Goal: Navigation & Orientation: Find specific page/section

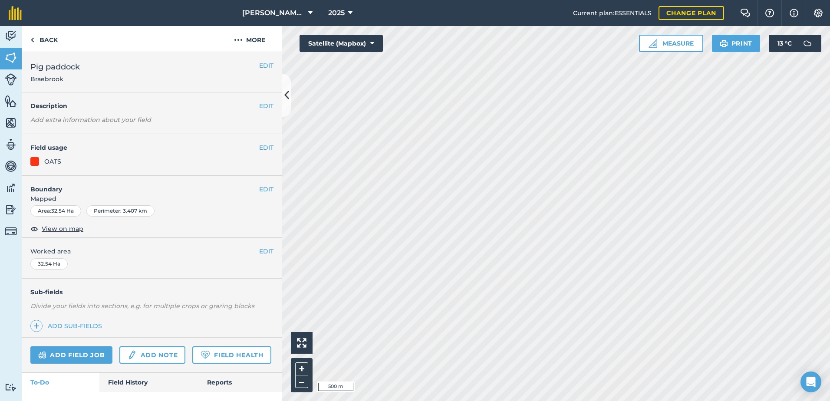
click at [400, 401] on html "[PERSON_NAME] ASAHI PADDOCKS 2025 Current plan : ESSENTIALS Change plan Farm Ch…" at bounding box center [415, 200] width 830 height 401
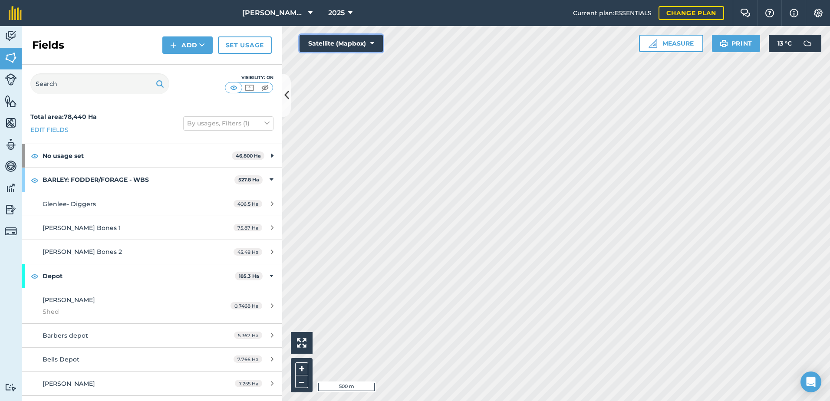
click at [371, 43] on icon at bounding box center [372, 43] width 4 height 9
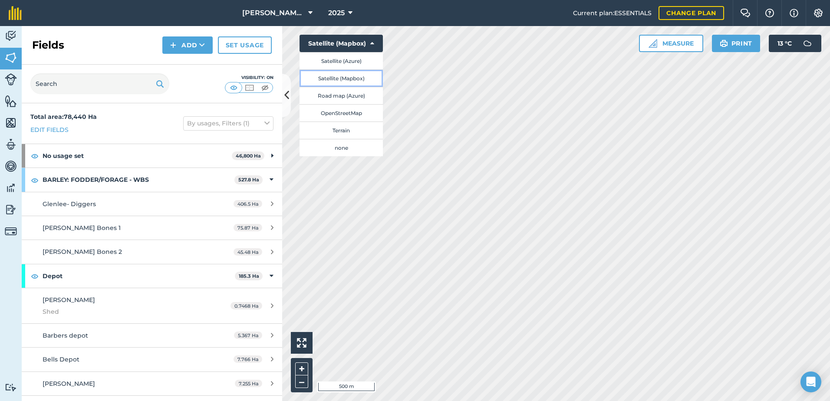
click at [364, 76] on button "Satellite (Mapbox)" at bounding box center [341, 77] width 83 height 17
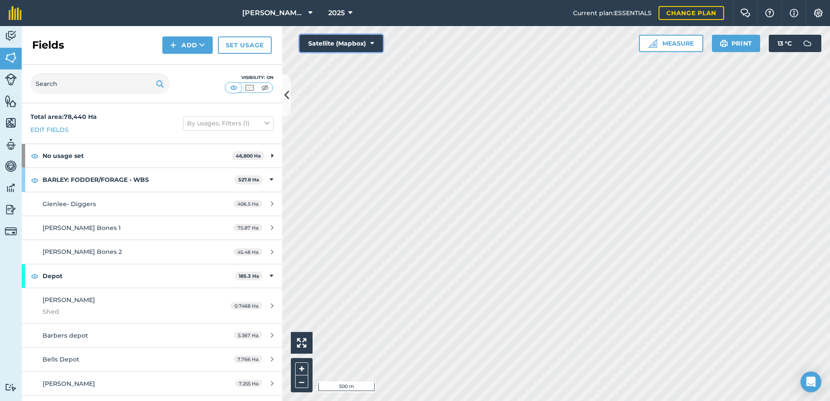
click at [372, 40] on icon at bounding box center [372, 43] width 4 height 9
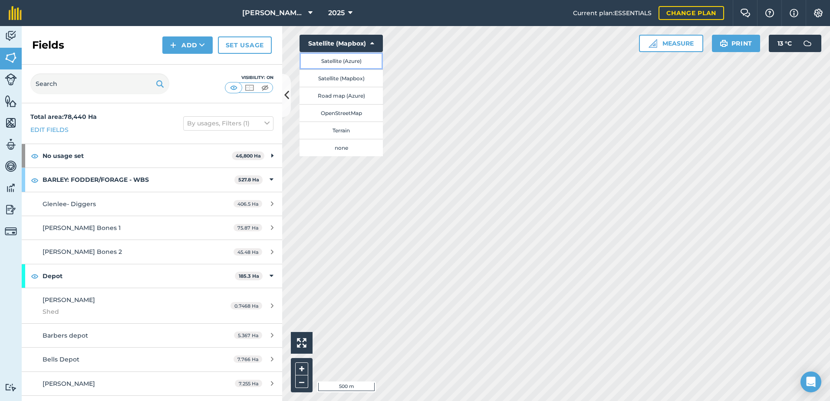
click at [371, 63] on button "Satellite (Azure)" at bounding box center [341, 60] width 83 height 17
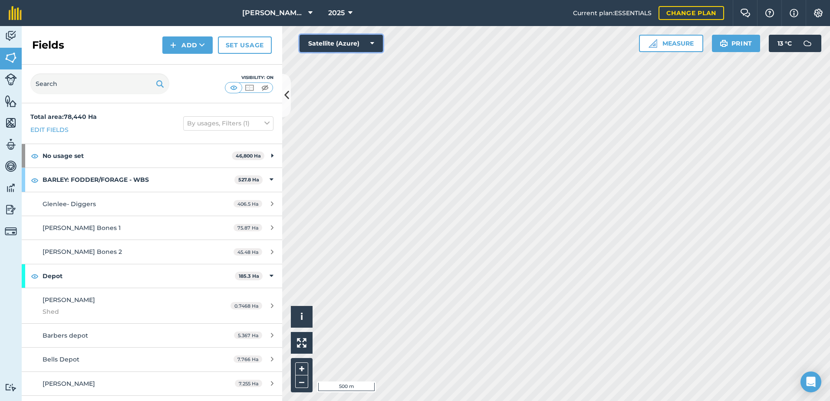
click at [373, 40] on icon at bounding box center [372, 43] width 4 height 9
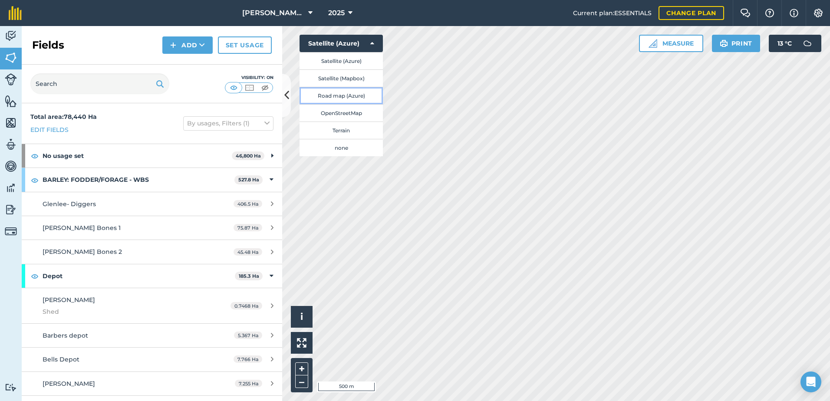
click at [371, 95] on button "Road map (Azure)" at bounding box center [341, 95] width 83 height 17
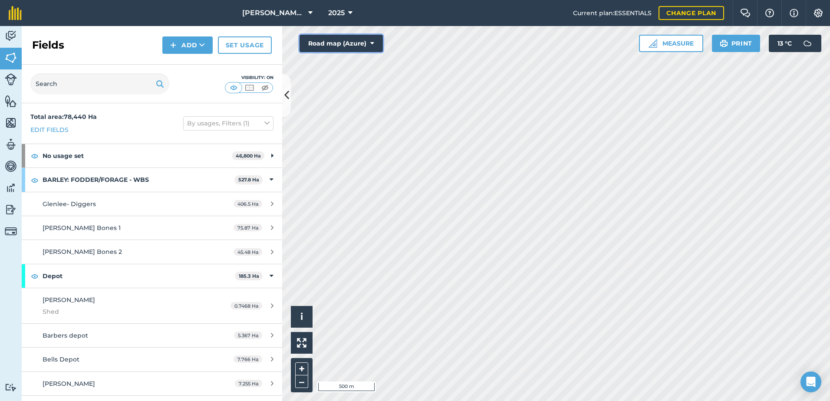
click at [372, 42] on icon at bounding box center [372, 43] width 4 height 9
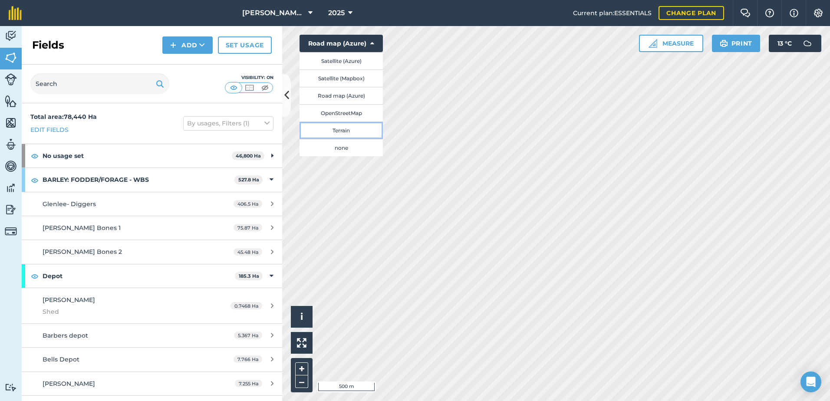
click at [370, 126] on button "Terrain" at bounding box center [341, 130] width 83 height 17
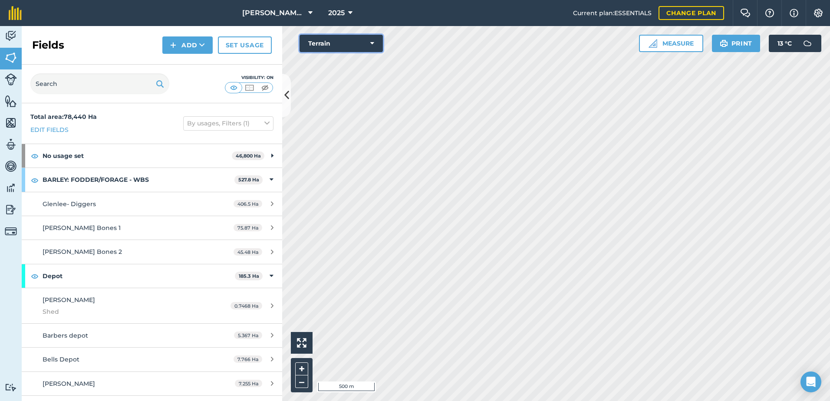
click at [372, 43] on icon at bounding box center [372, 43] width 4 height 9
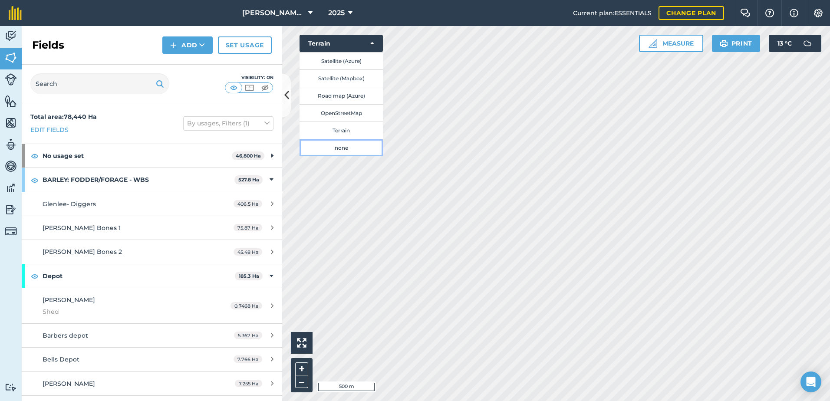
click at [359, 144] on button "none" at bounding box center [341, 147] width 83 height 17
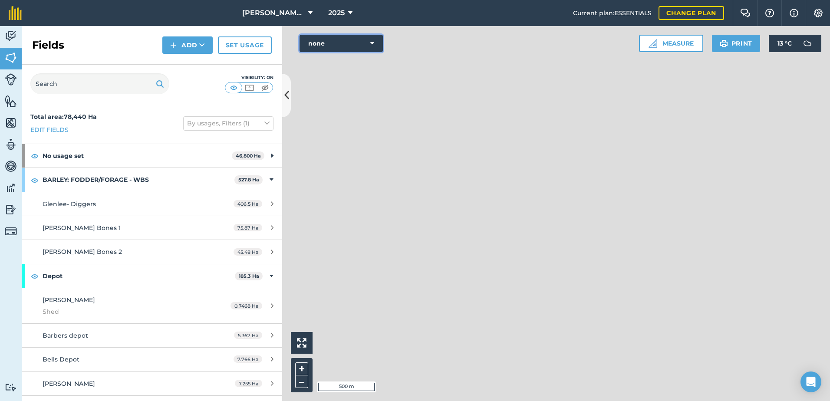
click at [373, 41] on icon at bounding box center [372, 43] width 4 height 9
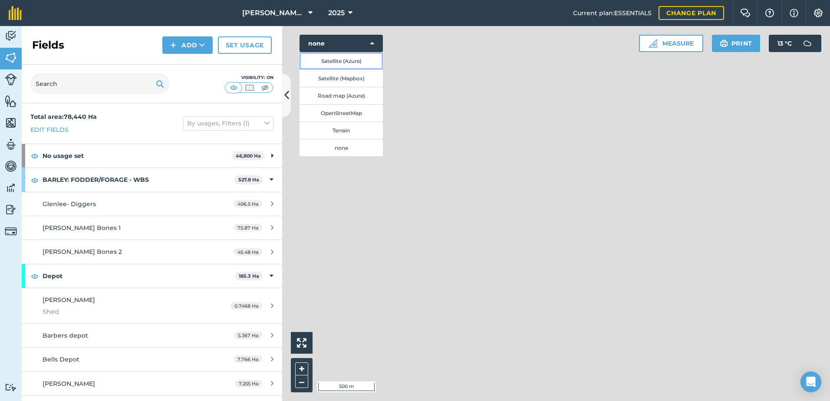
click at [364, 58] on button "Satellite (Azure)" at bounding box center [341, 60] width 83 height 17
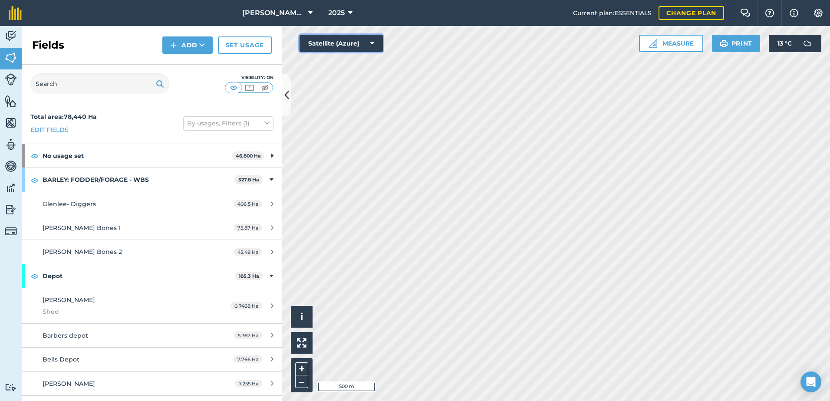
click at [372, 43] on icon at bounding box center [372, 43] width 4 height 9
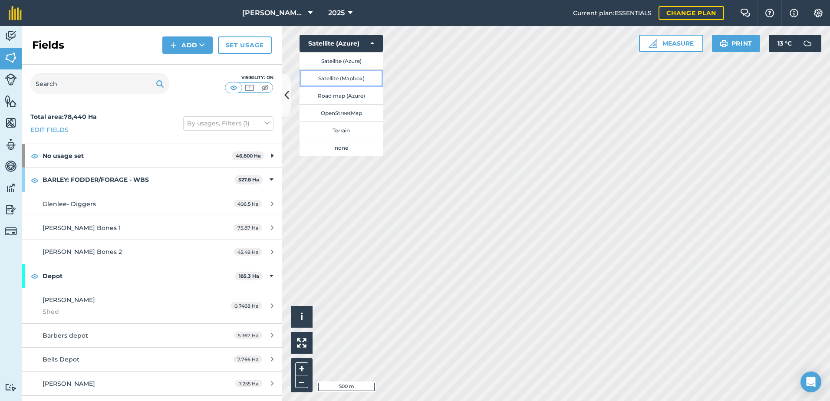
click at [368, 76] on button "Satellite (Mapbox)" at bounding box center [341, 77] width 83 height 17
